Goal: Information Seeking & Learning: Learn about a topic

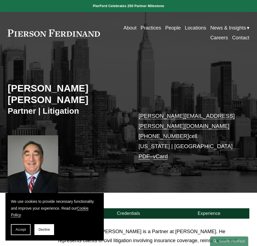
scroll to position [56, 0]
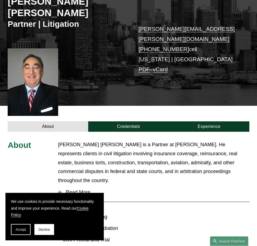
scroll to position [111, 0]
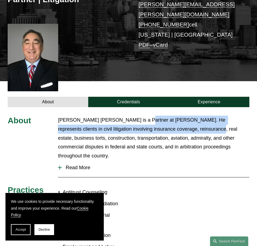
drag, startPoint x: 142, startPoint y: 101, endPoint x: 180, endPoint y: 107, distance: 38.4
click at [180, 115] on p "[PERSON_NAME] [PERSON_NAME] is a Partner at [PERSON_NAME]. He represents client…" at bounding box center [153, 137] width 191 height 45
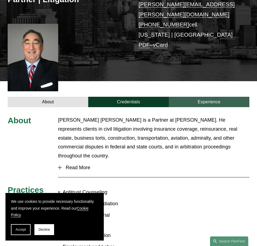
click at [190, 97] on link "Experience" at bounding box center [209, 102] width 80 height 10
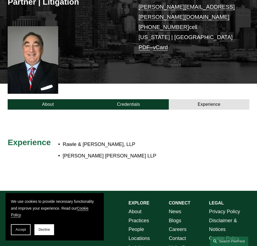
scroll to position [82, 0]
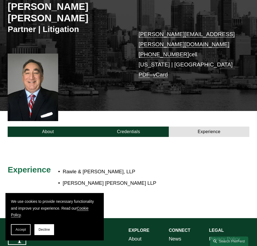
click at [128, 81] on div "Adam G.L. Kominsky Partner | Litigation adam.kominsky@pierferd.com +1.917.952.5…" at bounding box center [128, 45] width 257 height 131
drag, startPoint x: 121, startPoint y: 105, endPoint x: 119, endPoint y: 112, distance: 7.7
click at [121, 111] on div "About Credentials Experience" at bounding box center [128, 124] width 257 height 26
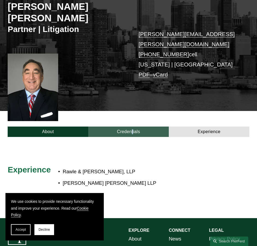
click at [119, 126] on link "Credentials" at bounding box center [128, 131] width 80 height 10
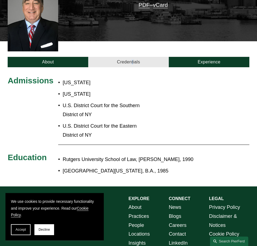
scroll to position [137, 0]
